Goal: Transaction & Acquisition: Download file/media

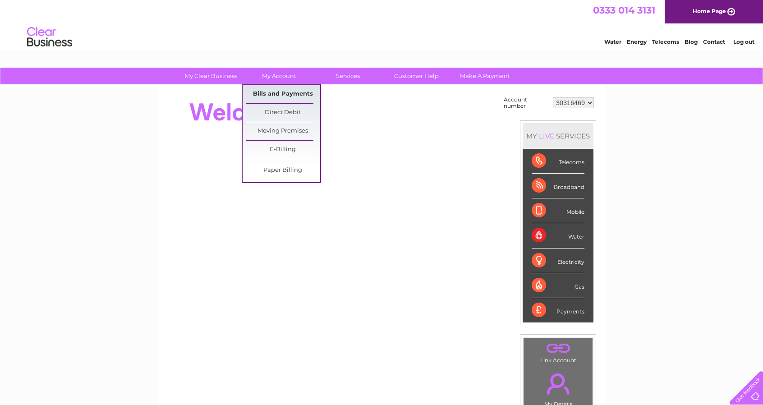
click at [279, 90] on link "Bills and Payments" at bounding box center [283, 94] width 74 height 18
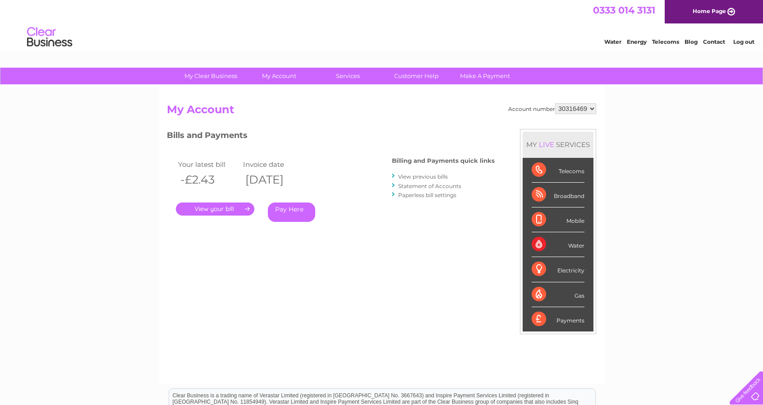
click at [218, 212] on link "." at bounding box center [215, 209] width 78 height 13
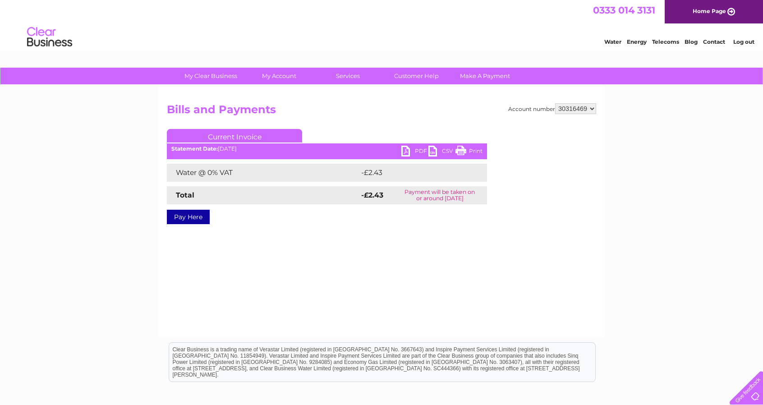
click at [414, 151] on link "PDF" at bounding box center [414, 152] width 27 height 13
